Goal: Find specific page/section: Find specific page/section

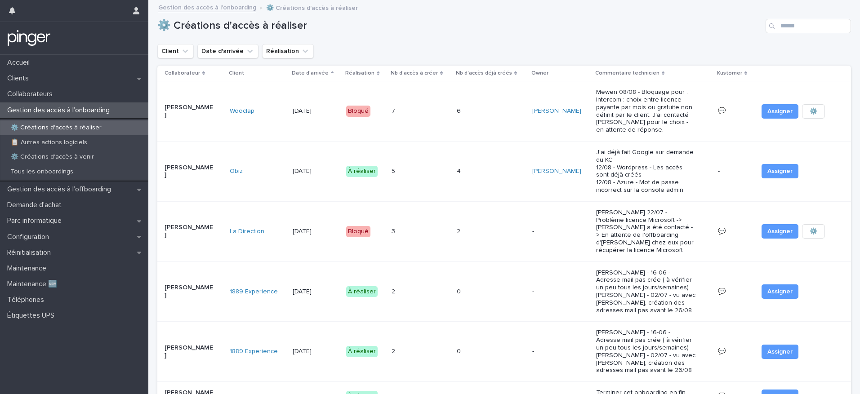
scroll to position [188, 0]
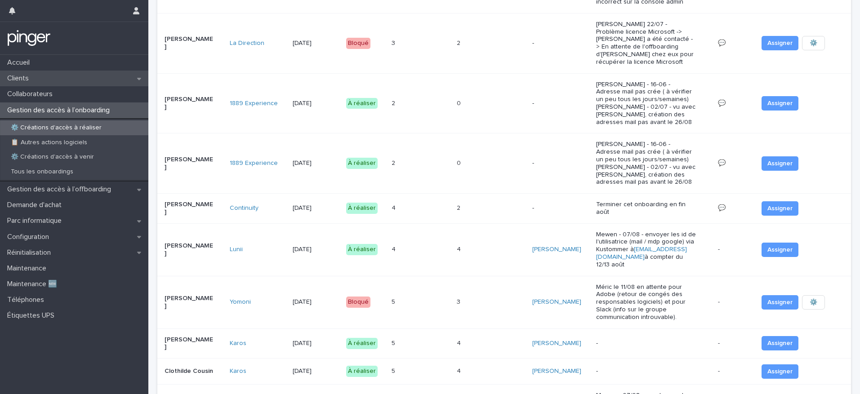
click at [40, 81] on div "Clients" at bounding box center [74, 79] width 148 height 16
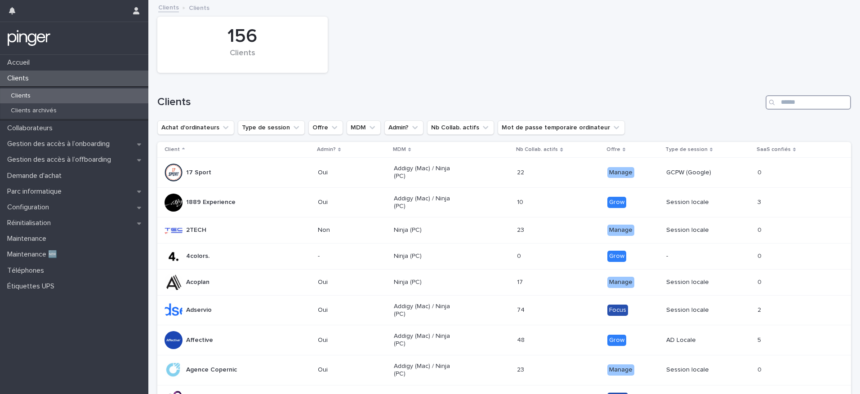
click at [788, 108] on input "Search" at bounding box center [808, 102] width 85 height 14
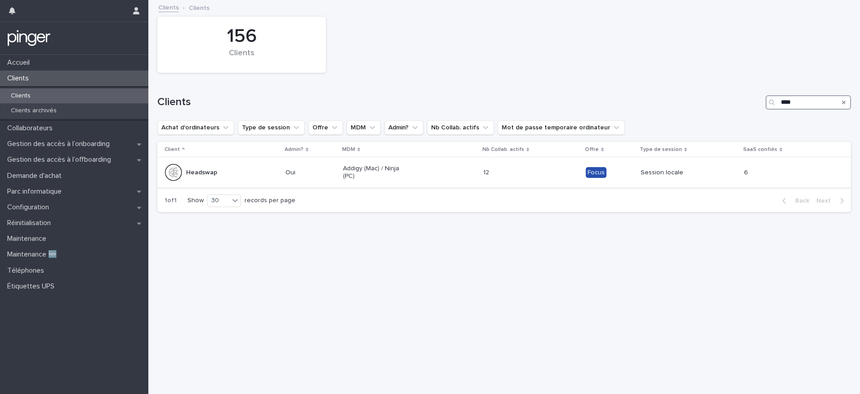
type input "****"
click at [213, 171] on p "Headswap" at bounding box center [201, 173] width 31 height 8
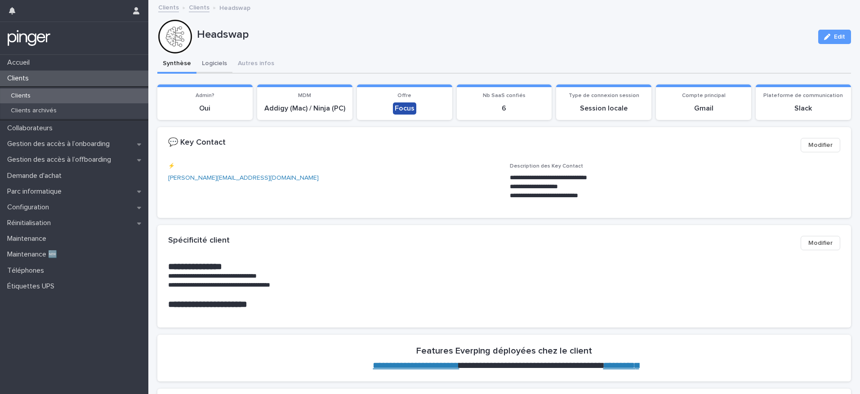
click at [219, 61] on button "Logiciels" at bounding box center [215, 64] width 36 height 19
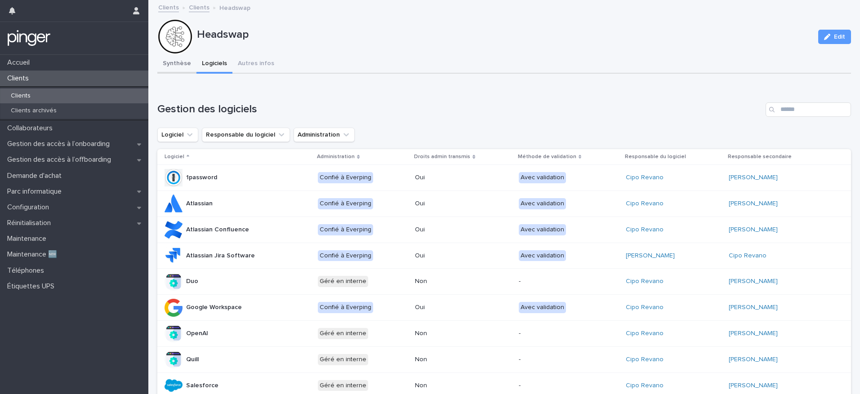
click at [169, 64] on button "Synthèse" at bounding box center [176, 64] width 39 height 19
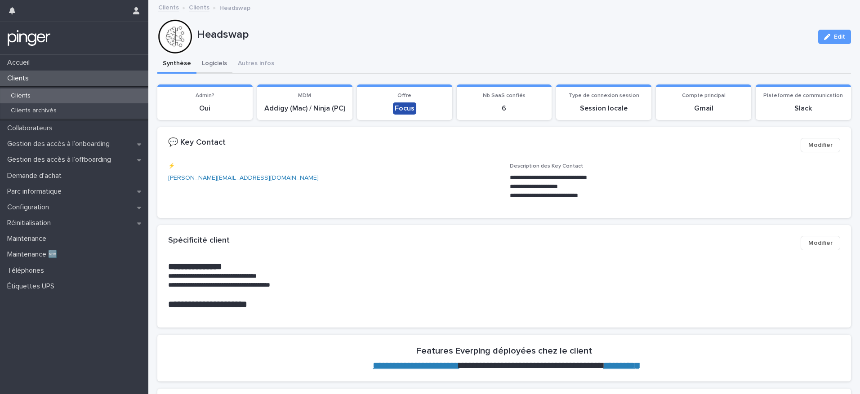
click at [206, 64] on button "Logiciels" at bounding box center [215, 64] width 36 height 19
